Goal: Complete application form

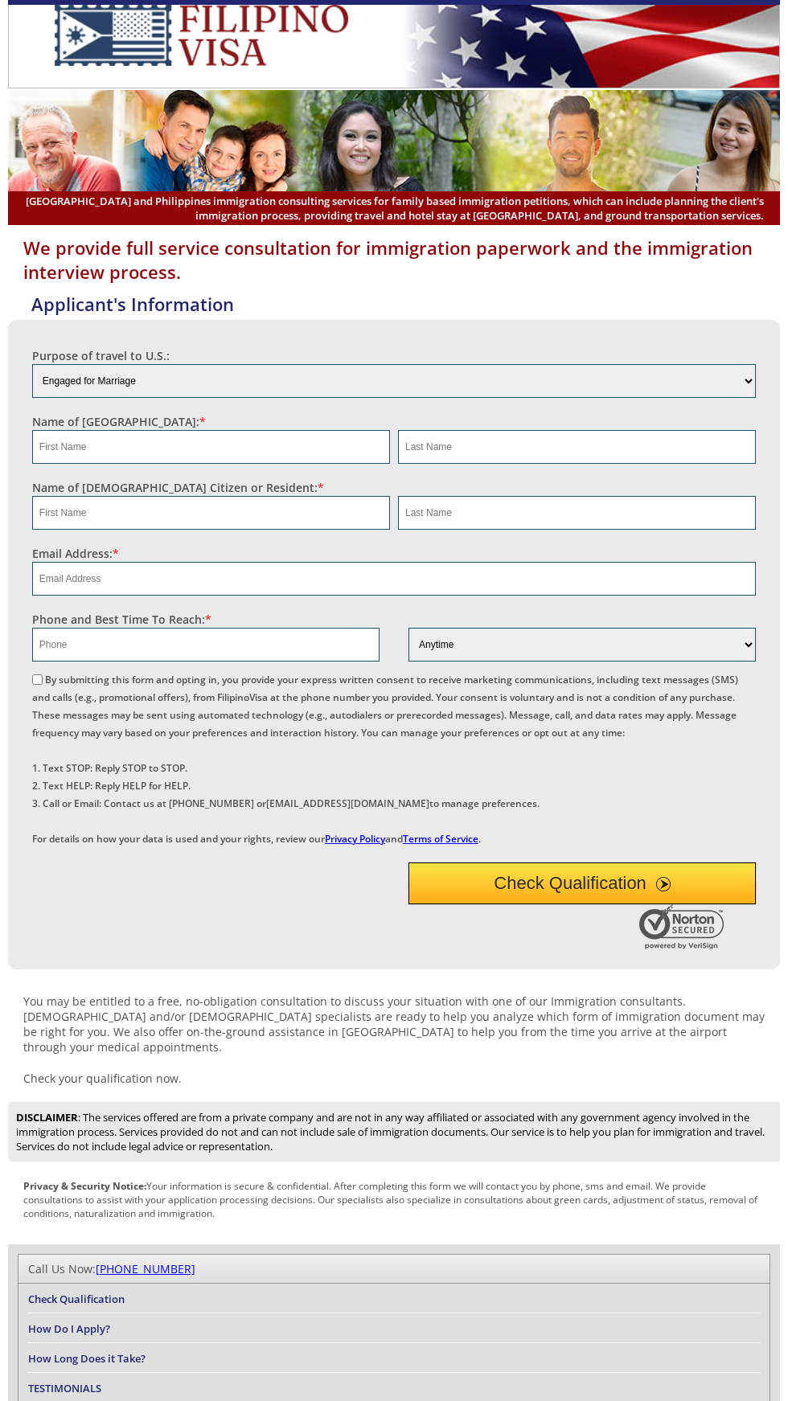
click at [448, 730] on label "By submitting this form and opting in, you provide your express written consent…" at bounding box center [385, 759] width 706 height 173
click at [43, 685] on input "By submitting this form and opting in, you provide your express written consent…" at bounding box center [37, 679] width 10 height 10
click at [457, 723] on label "By submitting this form and opting in, you provide your express written consent…" at bounding box center [385, 759] width 706 height 173
click at [43, 685] on input "By submitting this form and opting in, you provide your express written consent…" at bounding box center [37, 679] width 10 height 10
click at [457, 723] on label "By submitting this form and opting in, you provide your express written consent…" at bounding box center [385, 759] width 706 height 173
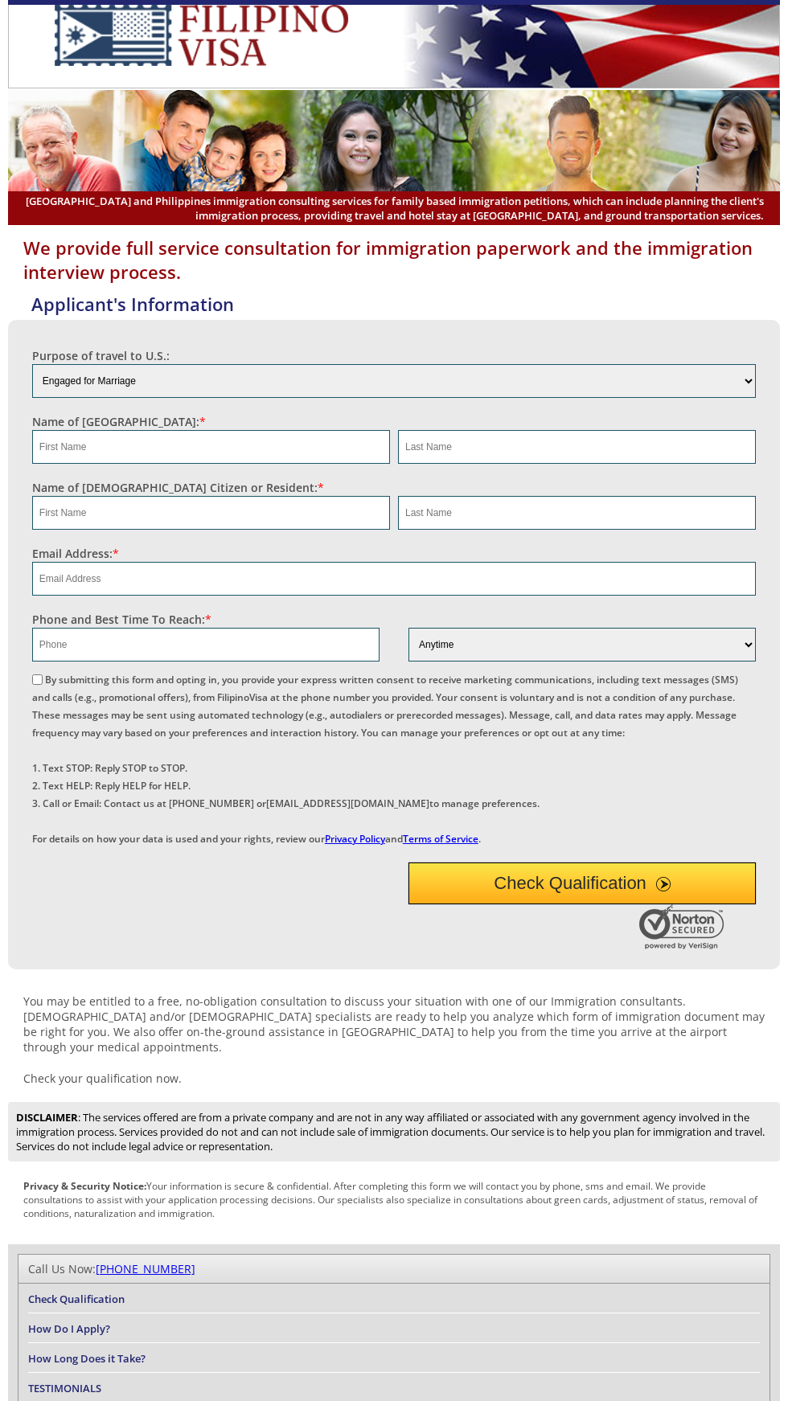
click at [43, 685] on input "By submitting this form and opting in, you provide your express written consent…" at bounding box center [37, 679] width 10 height 10
checkbox input "true"
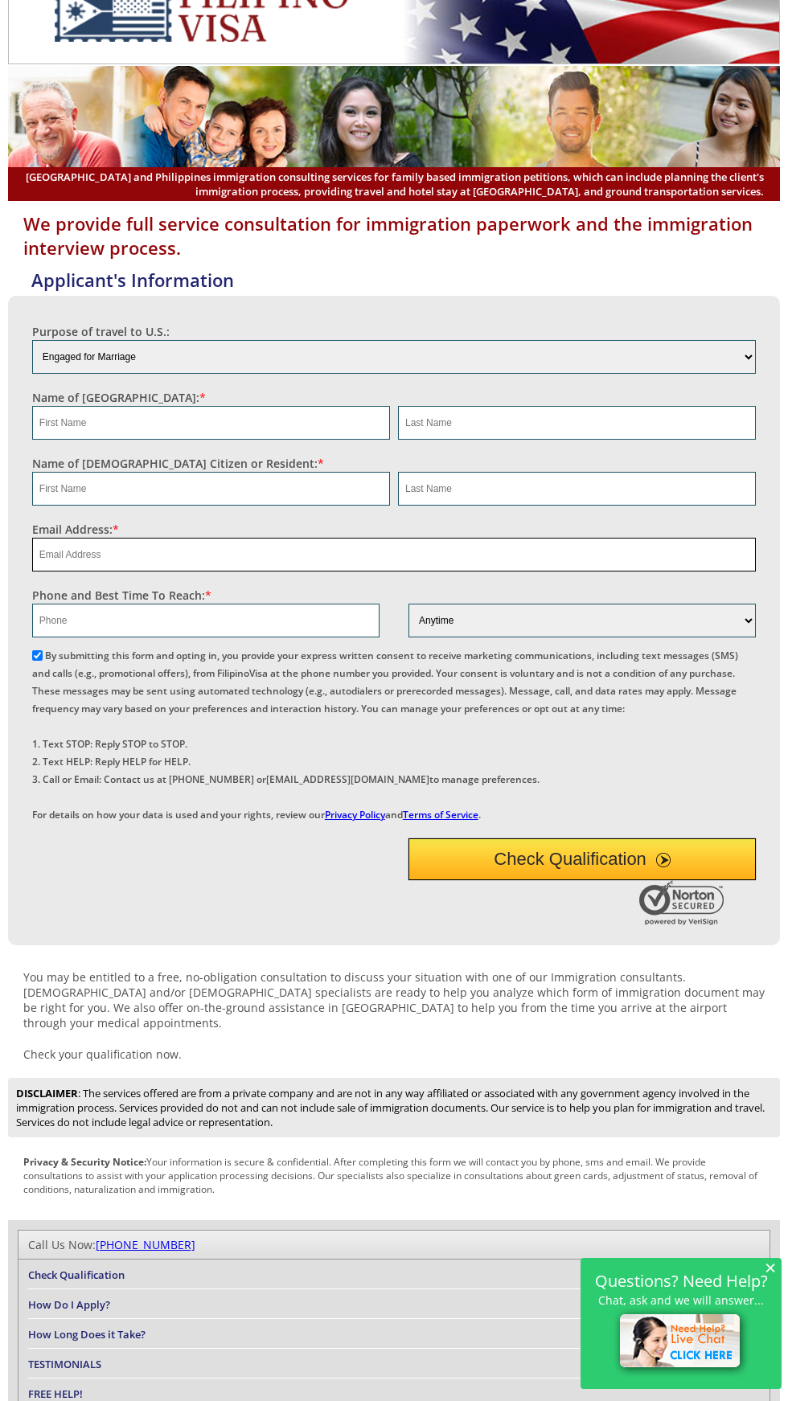
click at [752, 542] on input "email" at bounding box center [393, 555] width 723 height 34
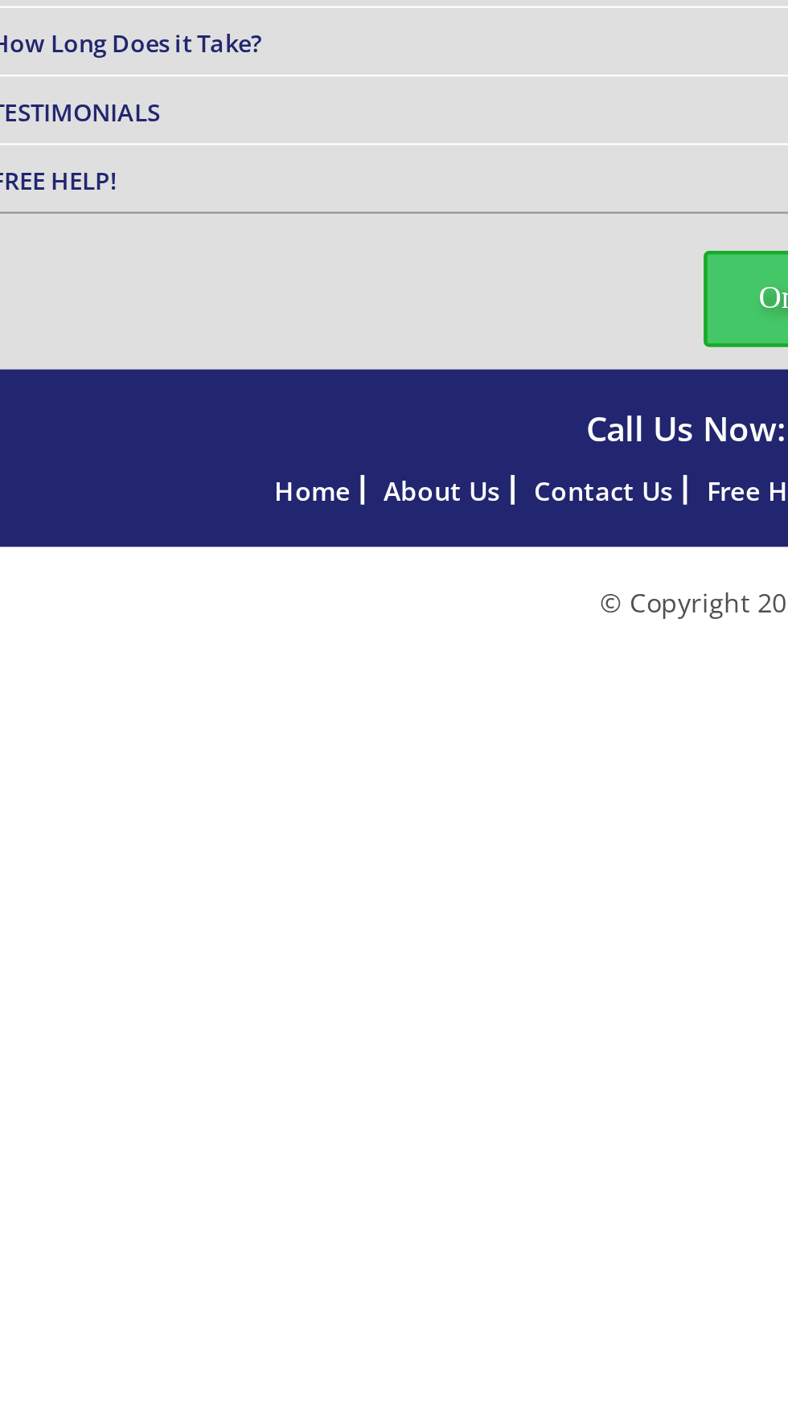
scroll to position [248, 0]
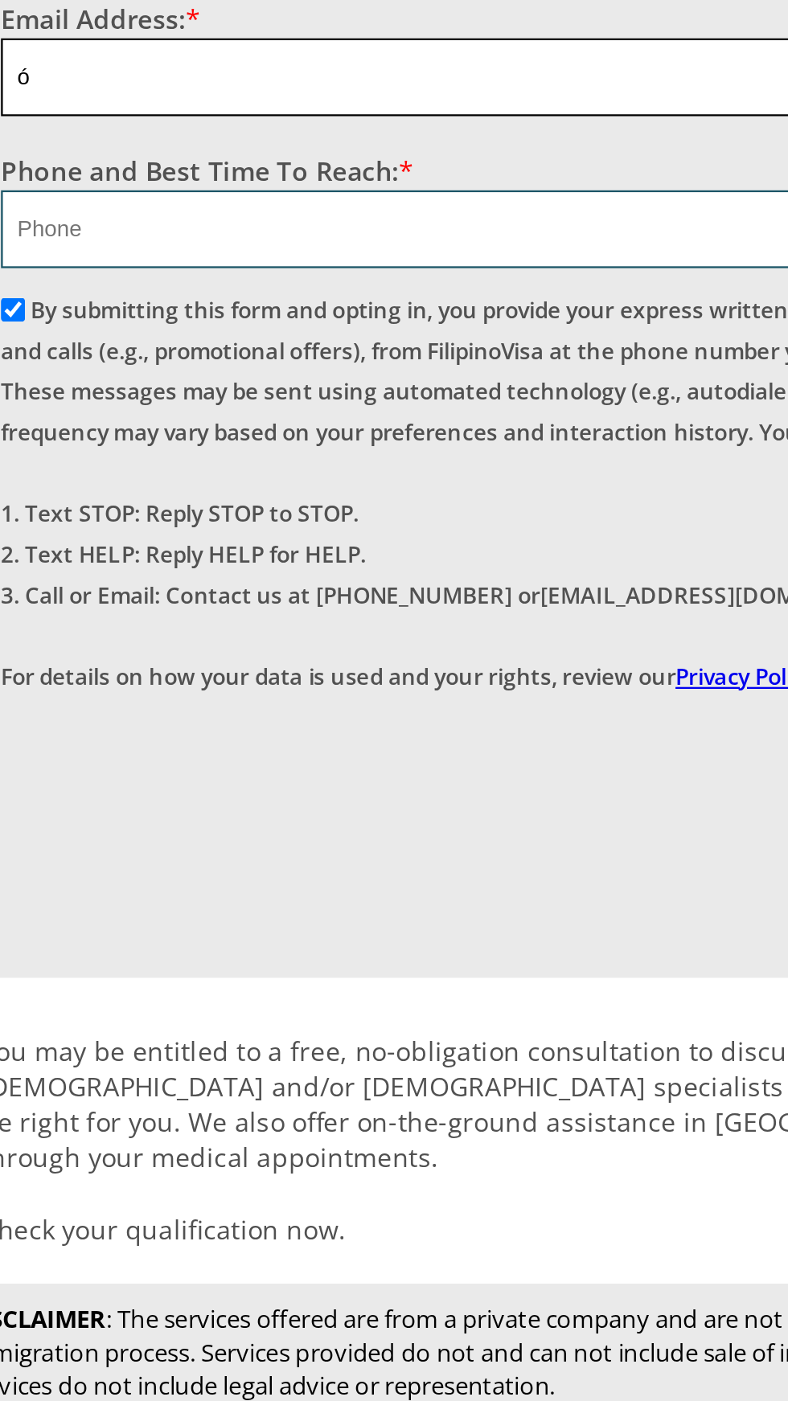
type input "ó"
